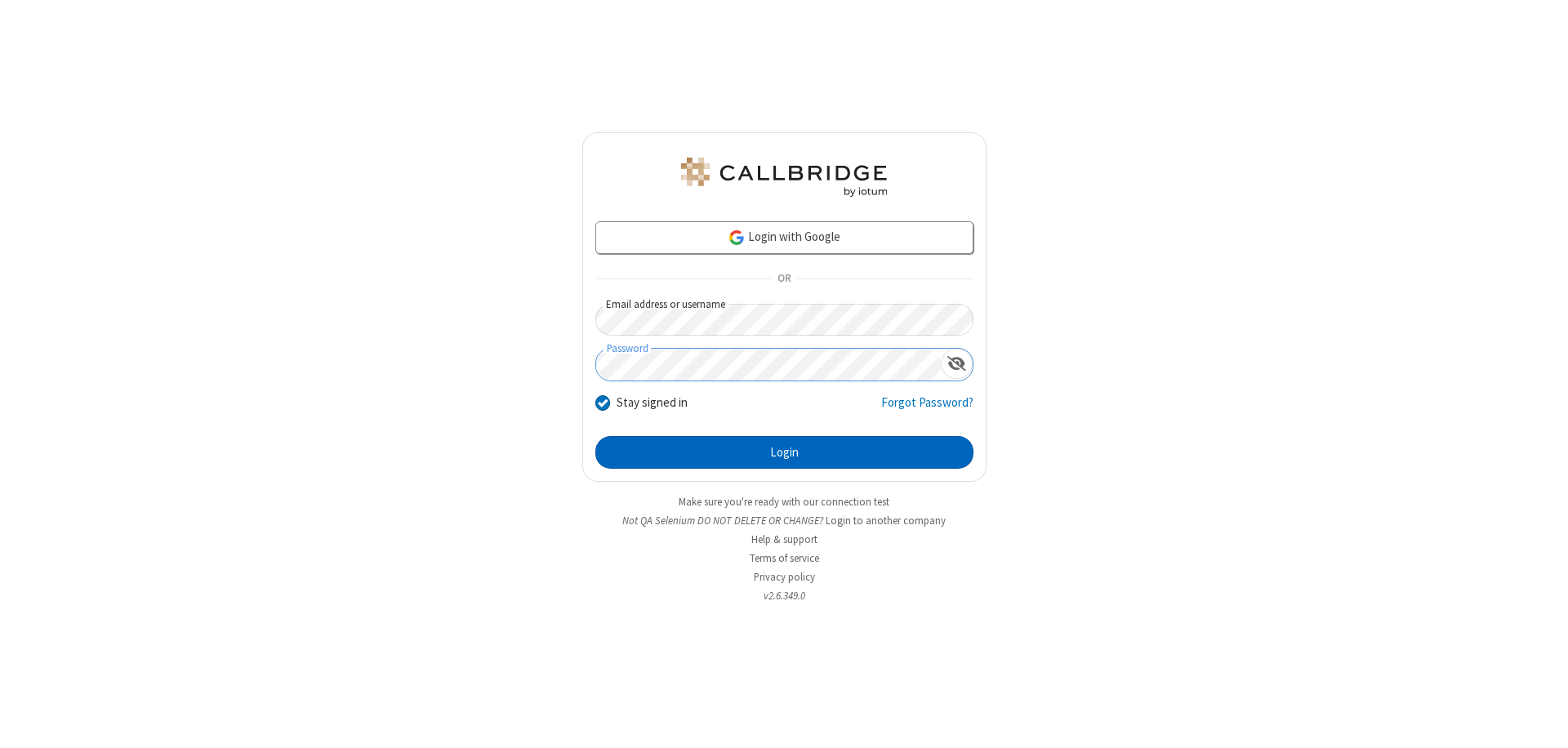
click at [784, 453] on button "Login" at bounding box center [784, 452] width 378 height 33
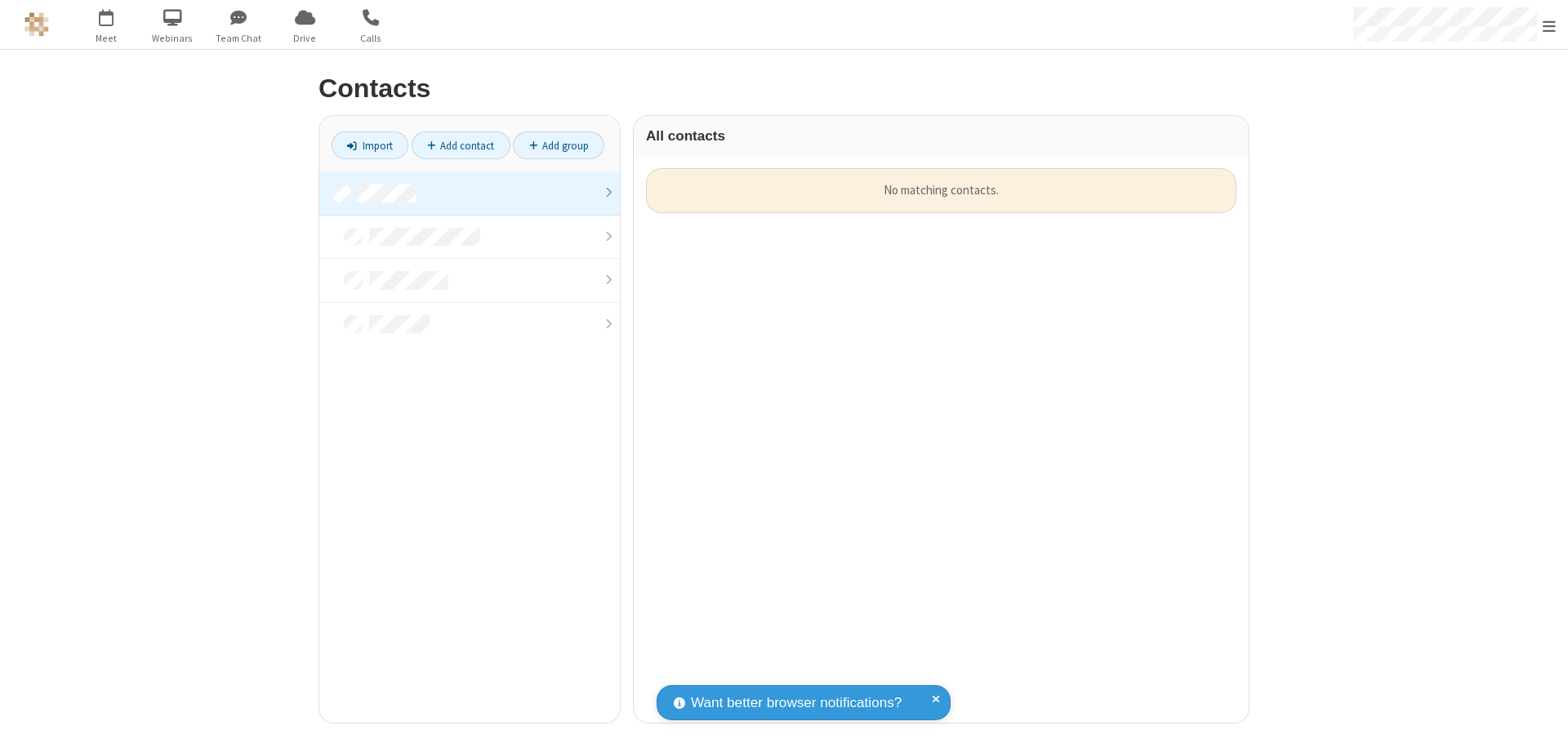
scroll to position [554, 602]
click at [469, 193] on link at bounding box center [469, 194] width 300 height 44
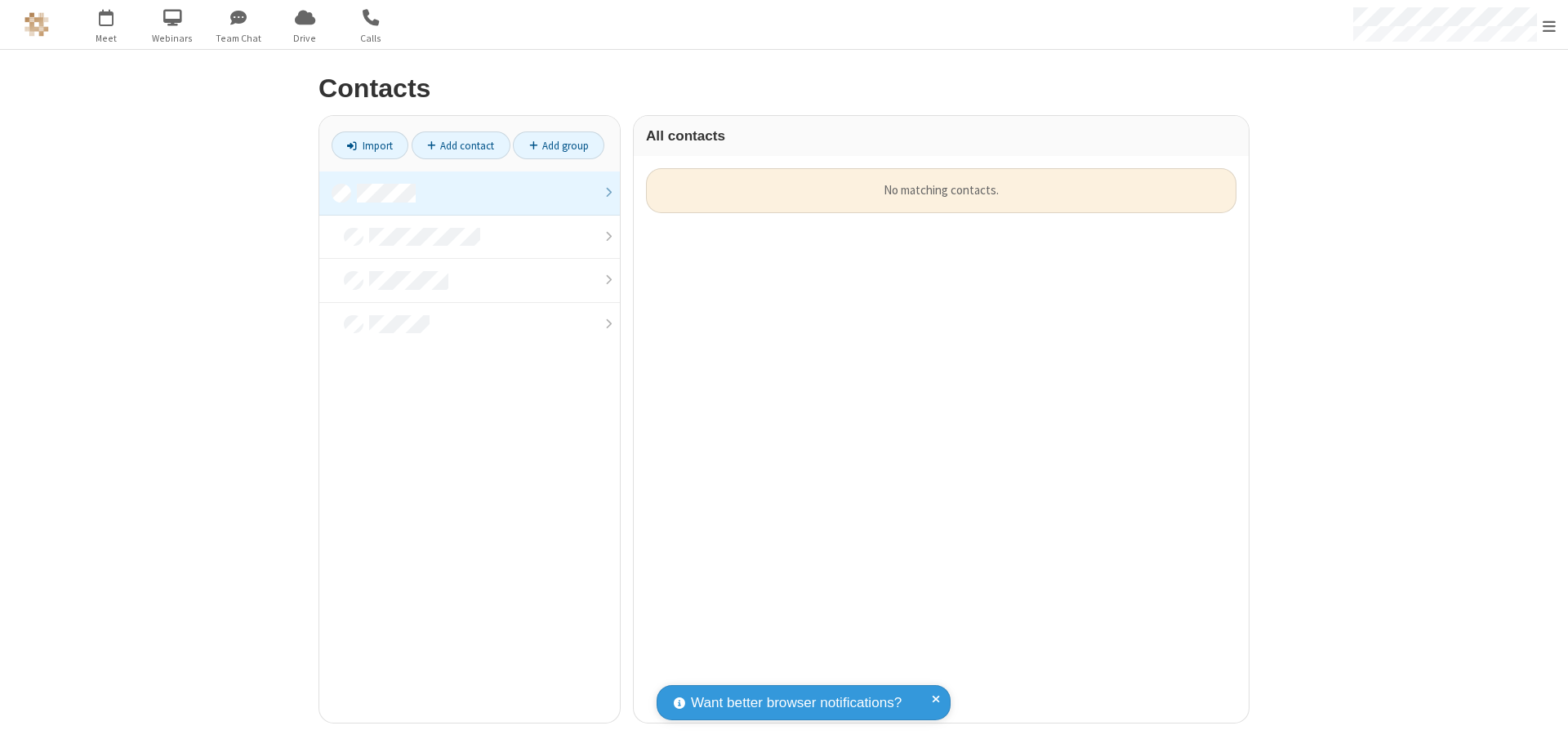
click at [469, 193] on link at bounding box center [469, 194] width 300 height 44
